Goal: Task Accomplishment & Management: Use online tool/utility

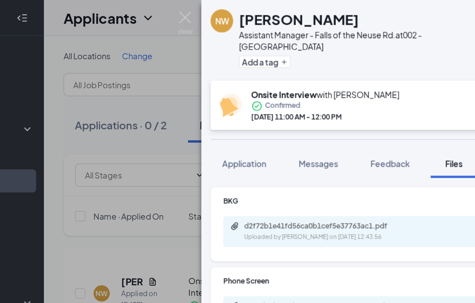
scroll to position [14, 0]
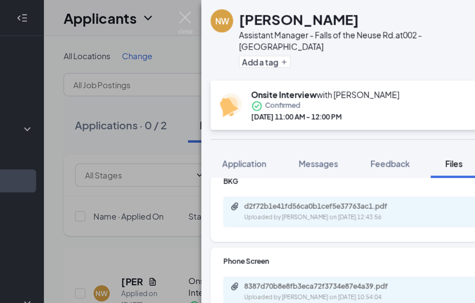
click at [111, 274] on div "NW [PERSON_NAME] Assistant Manager - Falls of the Neuse Rd. at 002 - Falls of N…" at bounding box center [237, 151] width 475 height 303
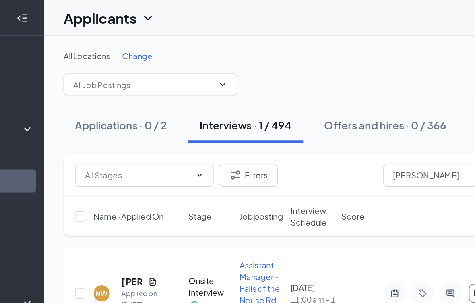
click at [111, 280] on div "All Locations Change Applications · 0 / 2 Interviews · 1 / 494 Offers and hires…" at bounding box center [286, 164] width 378 height 278
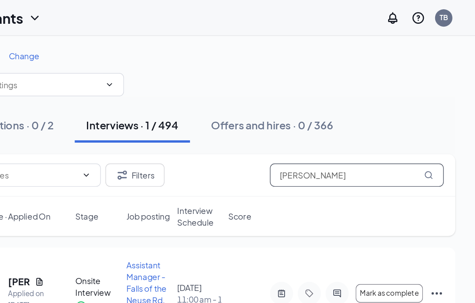
click at [333, 118] on input "[PERSON_NAME]" at bounding box center [393, 122] width 121 height 16
type input "N"
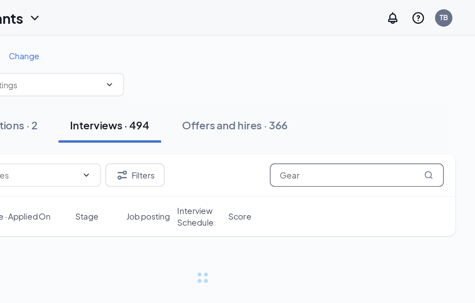
click at [333, 122] on input "Gear" at bounding box center [393, 122] width 121 height 16
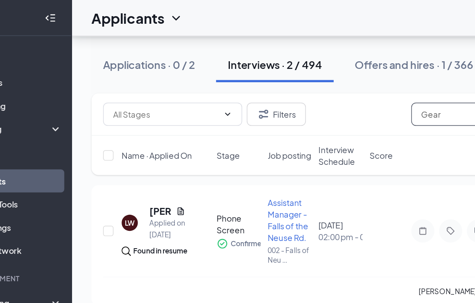
scroll to position [45, 0]
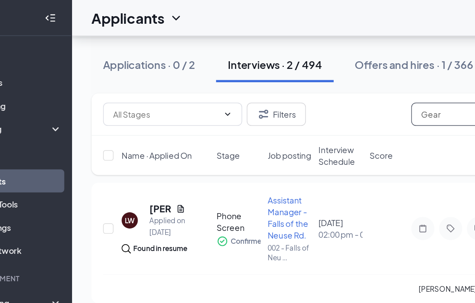
type input "Gear"
click at [142, 225] on div "Timiah Gear" at bounding box center [158, 226] width 33 height 13
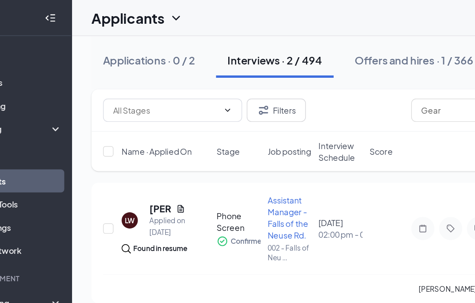
scroll to position [0, 0]
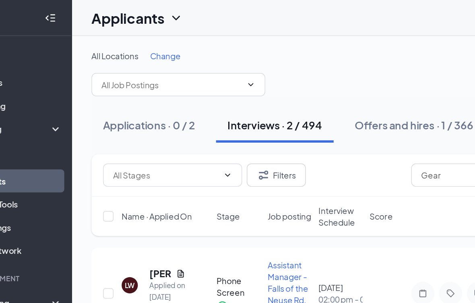
click at [142, 269] on div "Timiah Gear" at bounding box center [158, 271] width 33 height 13
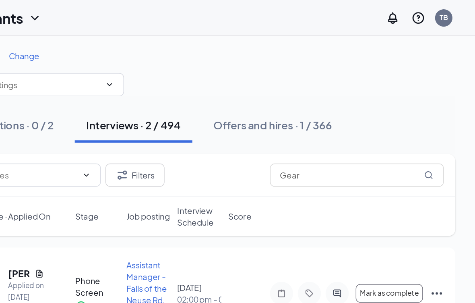
click at [444, 296] on icon "Ellipses" at bounding box center [449, 296] width 10 height 10
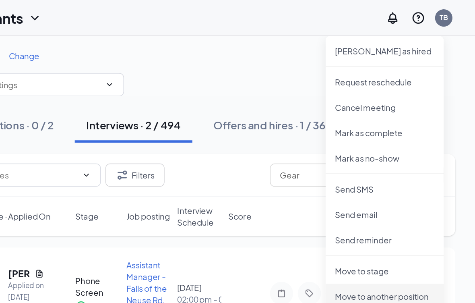
click at [378, 203] on p "Move to another position" at bounding box center [412, 206] width 69 height 8
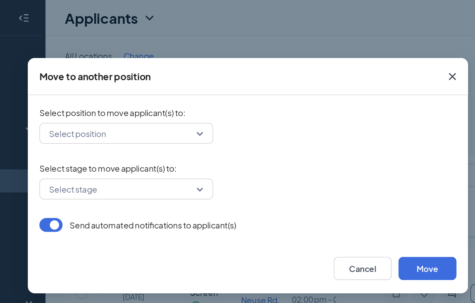
click at [137, 90] on input "search" at bounding box center [149, 93] width 105 height 14
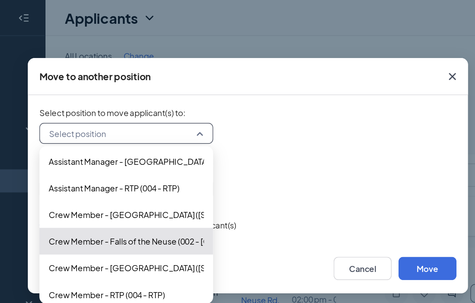
scroll to position [41, 0]
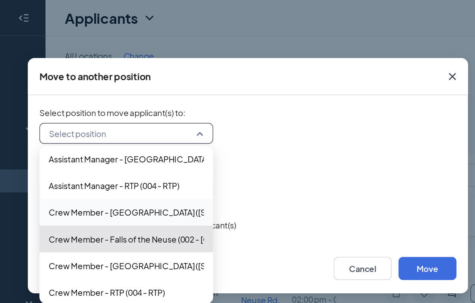
click at [99, 148] on span "Crew Member - [GEOGRAPHIC_DATA] ([STREET_ADDRESS])" at bounding box center [178, 147] width 158 height 9
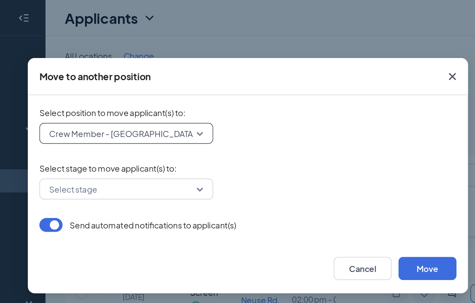
click at [236, 148] on form "Select position to move applicant(s) to : 219809 Crew Member - [GEOGRAPHIC_DATA…" at bounding box center [238, 117] width 290 height 87
click at [342, 187] on button "Move" at bounding box center [362, 186] width 40 height 16
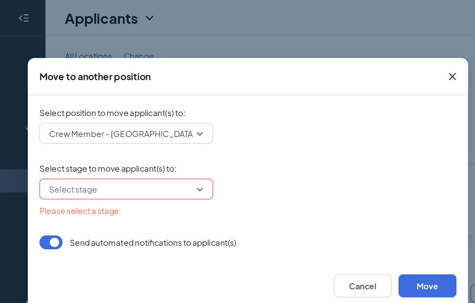
click at [137, 129] on input "search" at bounding box center [149, 131] width 105 height 14
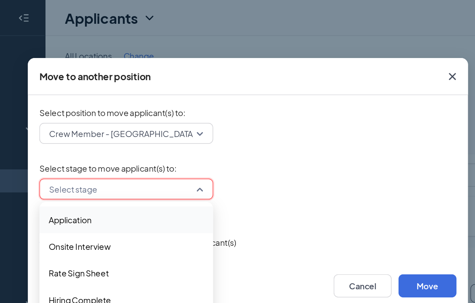
click at [99, 149] on span "Application" at bounding box center [153, 152] width 108 height 9
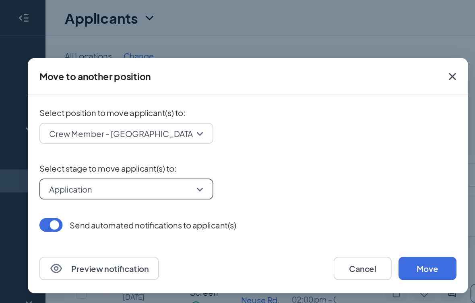
click at [342, 184] on button "Move" at bounding box center [362, 186] width 40 height 16
